Goal: Register for event/course

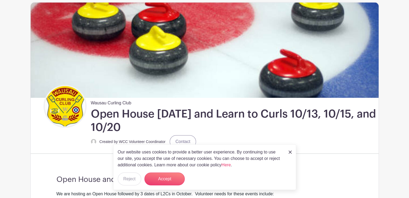
scroll to position [54, 0]
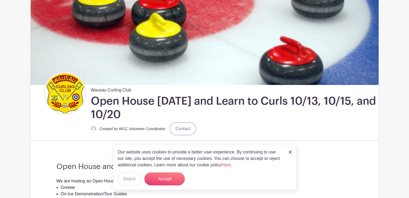
click at [290, 153] on img at bounding box center [289, 152] width 3 height 3
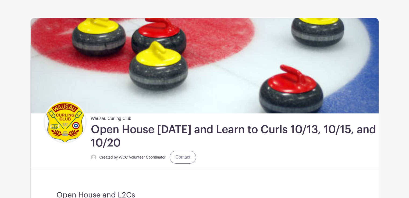
scroll to position [0, 0]
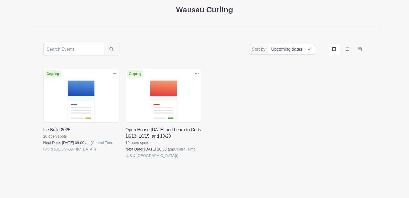
scroll to position [79, 0]
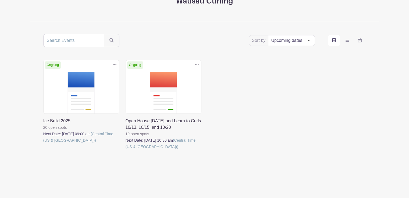
click at [43, 144] on link at bounding box center [43, 144] width 0 height 0
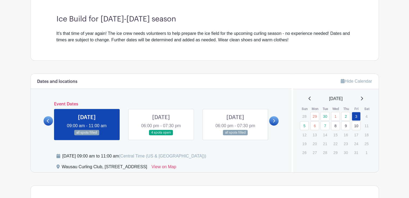
scroll to position [161, 0]
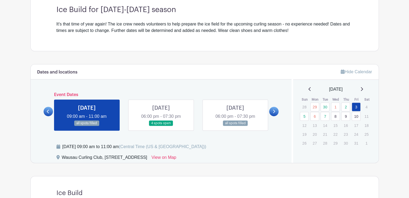
click at [275, 110] on link at bounding box center [273, 111] width 9 height 9
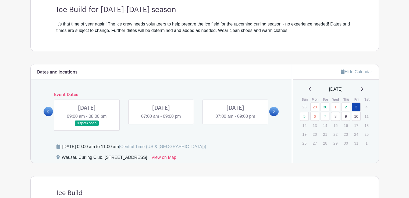
click at [87, 126] on link at bounding box center [87, 126] width 0 height 0
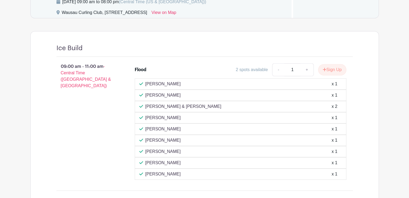
scroll to position [253, 0]
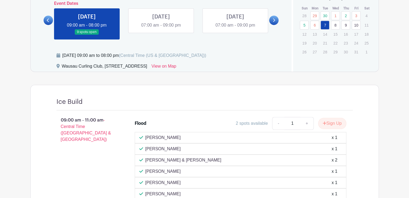
click at [161, 28] on link at bounding box center [161, 28] width 0 height 0
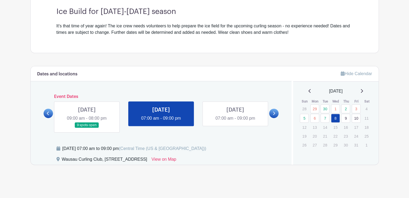
click at [161, 122] on link at bounding box center [161, 122] width 0 height 0
click at [235, 122] on link at bounding box center [235, 122] width 0 height 0
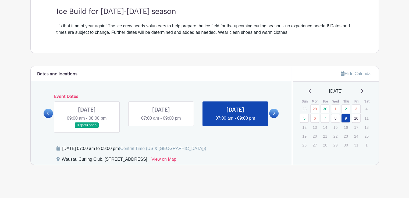
click at [161, 122] on link at bounding box center [161, 122] width 0 height 0
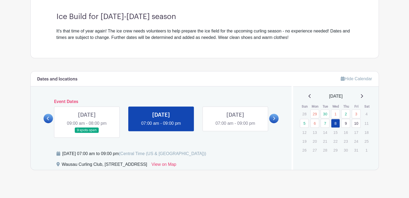
scroll to position [159, 0]
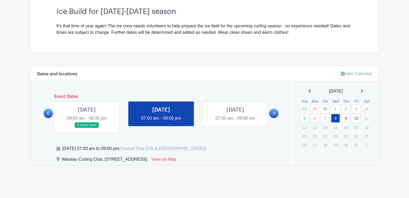
click at [235, 122] on link at bounding box center [235, 122] width 0 height 0
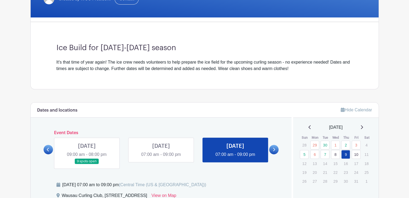
scroll to position [159, 0]
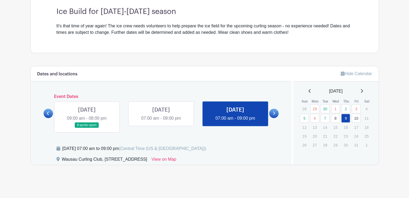
click at [274, 112] on icon at bounding box center [274, 113] width 2 height 3
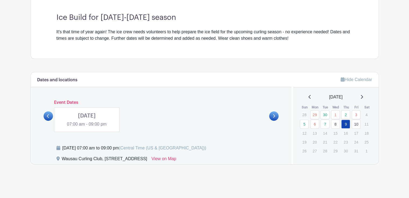
scroll to position [153, 0]
click at [87, 128] on link at bounding box center [87, 128] width 0 height 0
